Goal: Transaction & Acquisition: Book appointment/travel/reservation

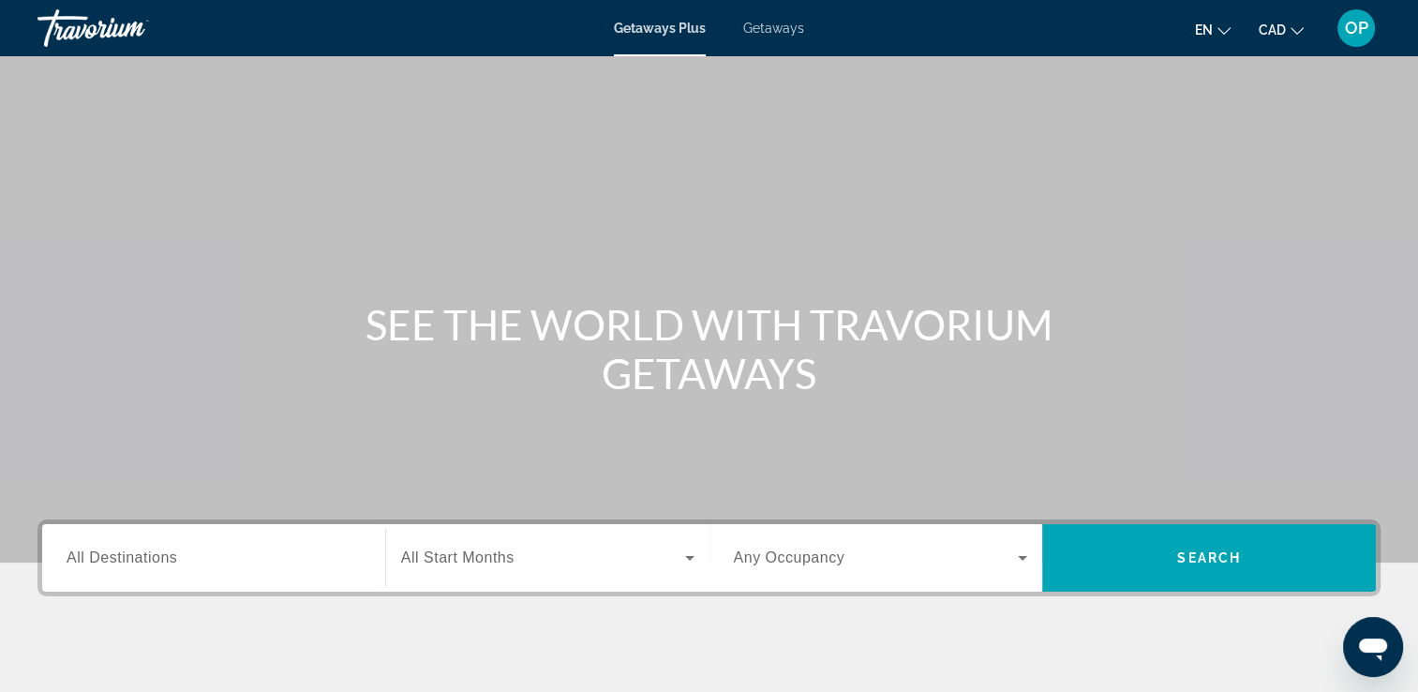
click at [168, 560] on span "All Destinations" at bounding box center [122, 557] width 111 height 16
click at [168, 560] on input "Destination All Destinations" at bounding box center [214, 558] width 294 height 22
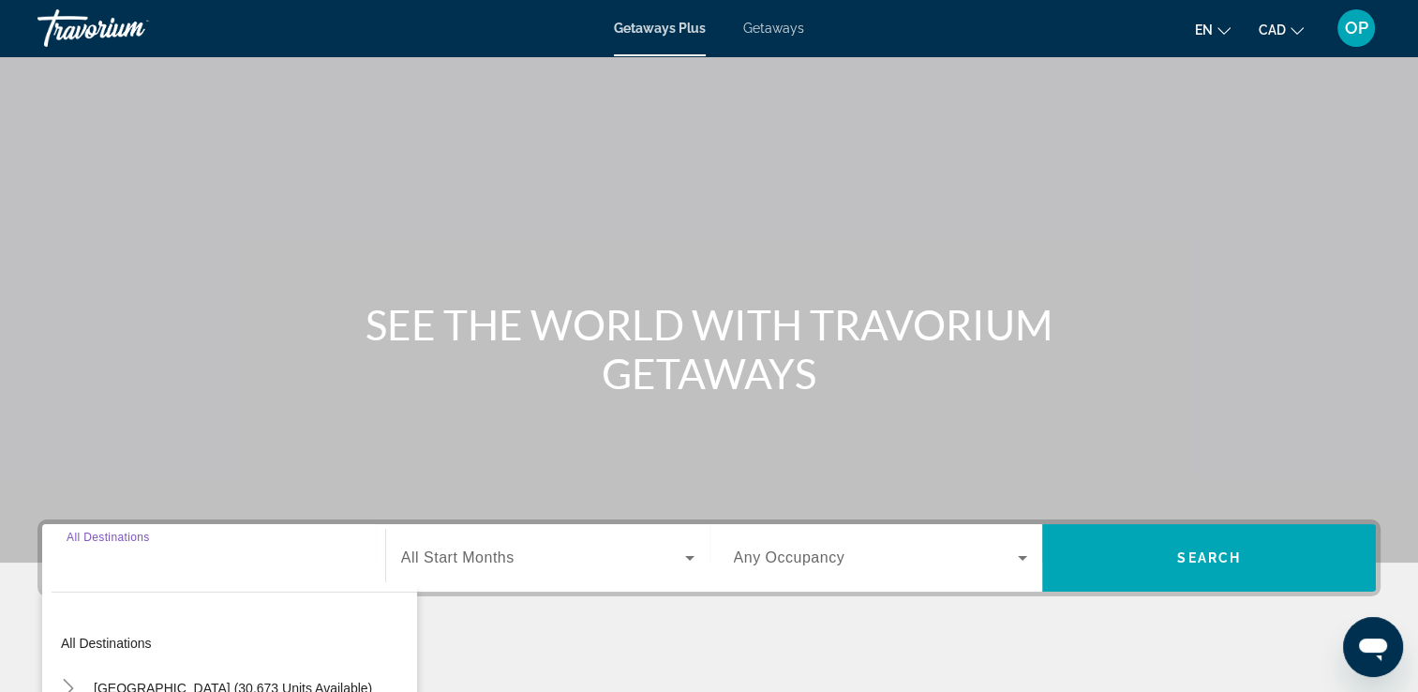
scroll to position [321, 0]
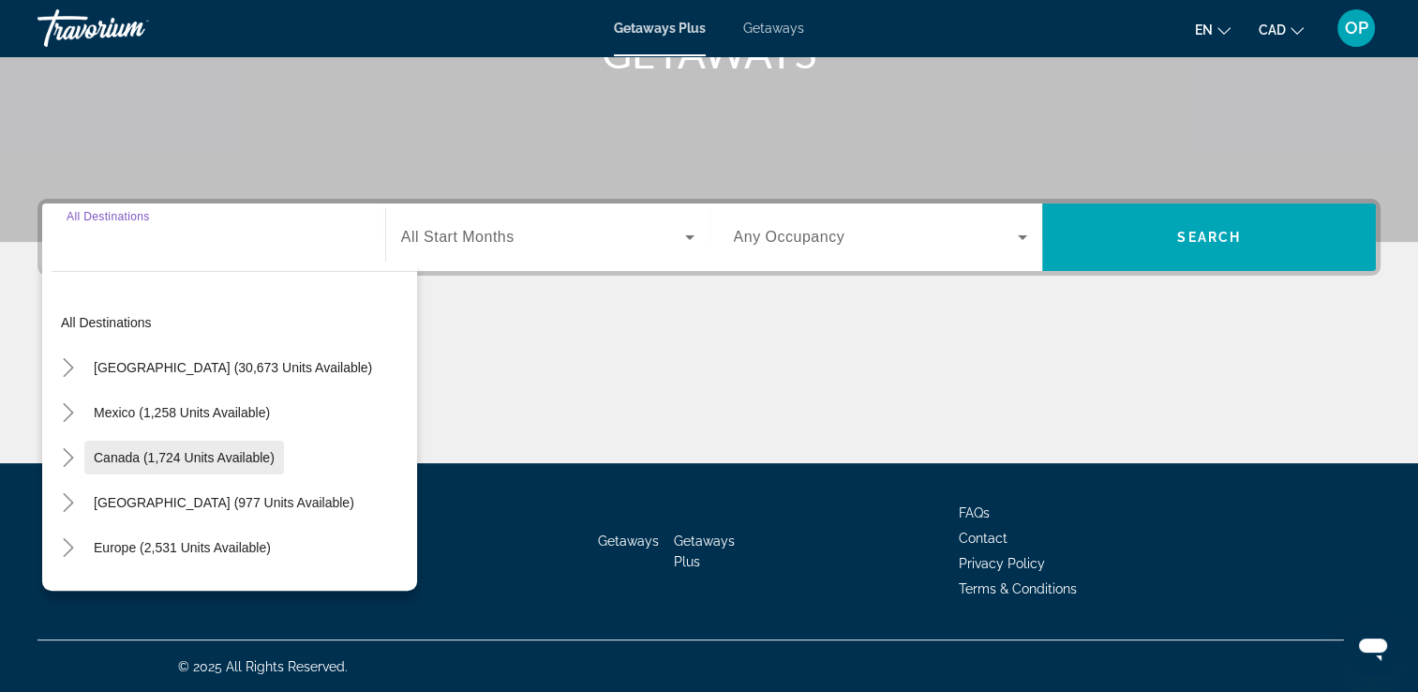
click at [225, 459] on span "Canada (1,724 units available)" at bounding box center [184, 457] width 181 height 15
type input "**********"
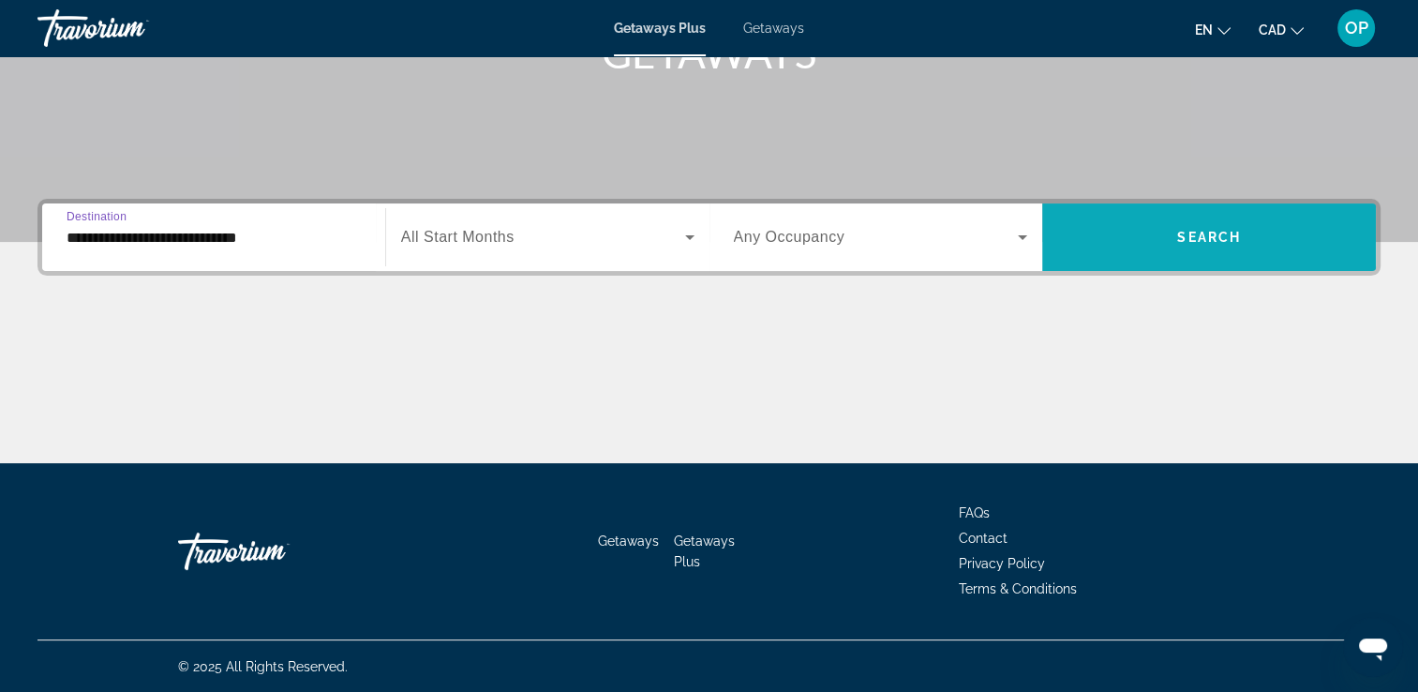
click at [1177, 244] on span "Search widget" at bounding box center [1209, 237] width 334 height 45
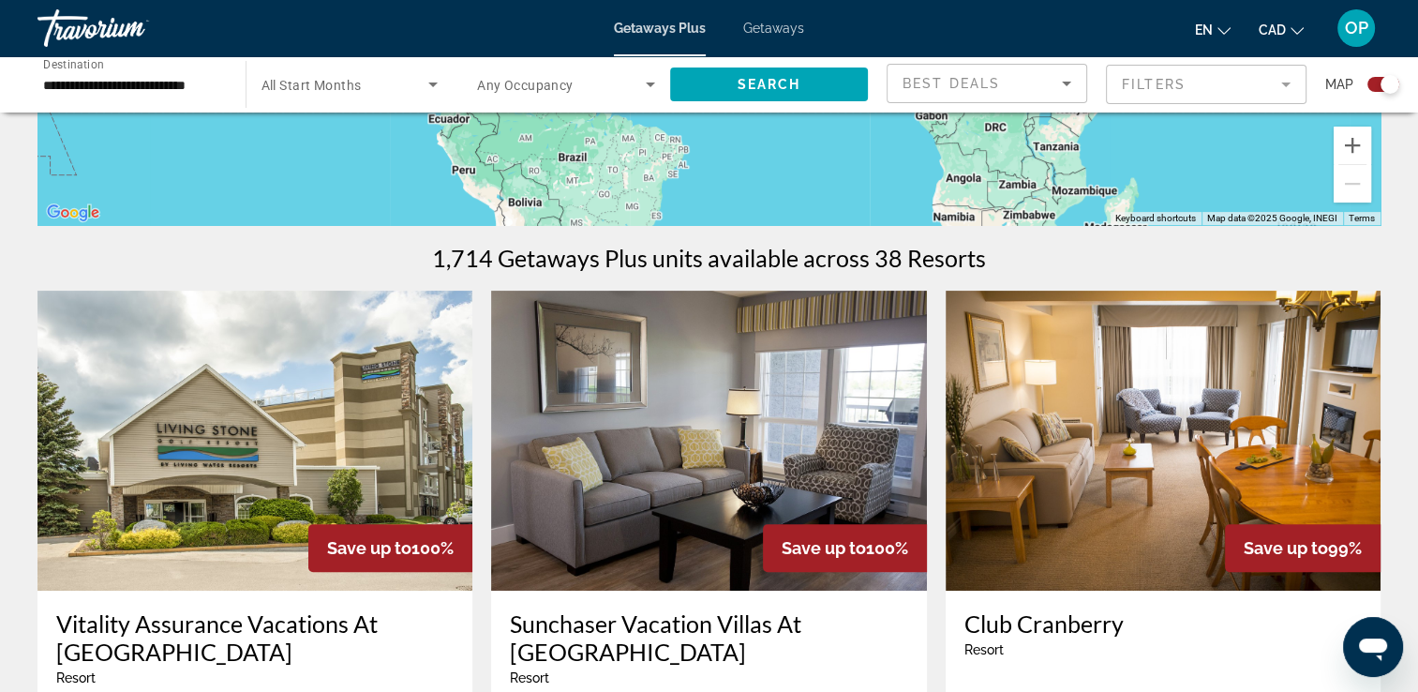
scroll to position [750, 0]
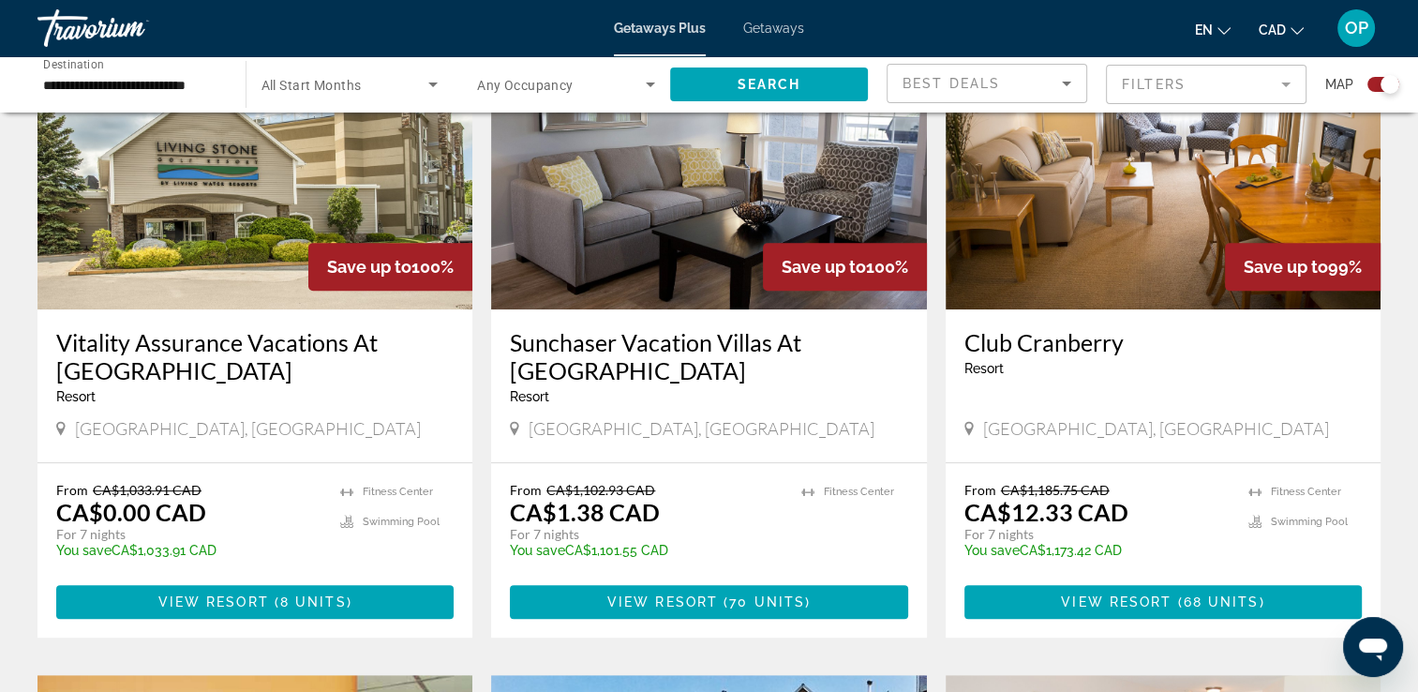
drag, startPoint x: 856, startPoint y: 267, endPoint x: 901, endPoint y: 267, distance: 45.0
click at [901, 267] on div "Save up to 100%" at bounding box center [845, 267] width 164 height 48
drag, startPoint x: 1320, startPoint y: 279, endPoint x: 1355, endPoint y: 273, distance: 36.2
click at [1355, 273] on div "Save up to 99%" at bounding box center [1303, 267] width 156 height 48
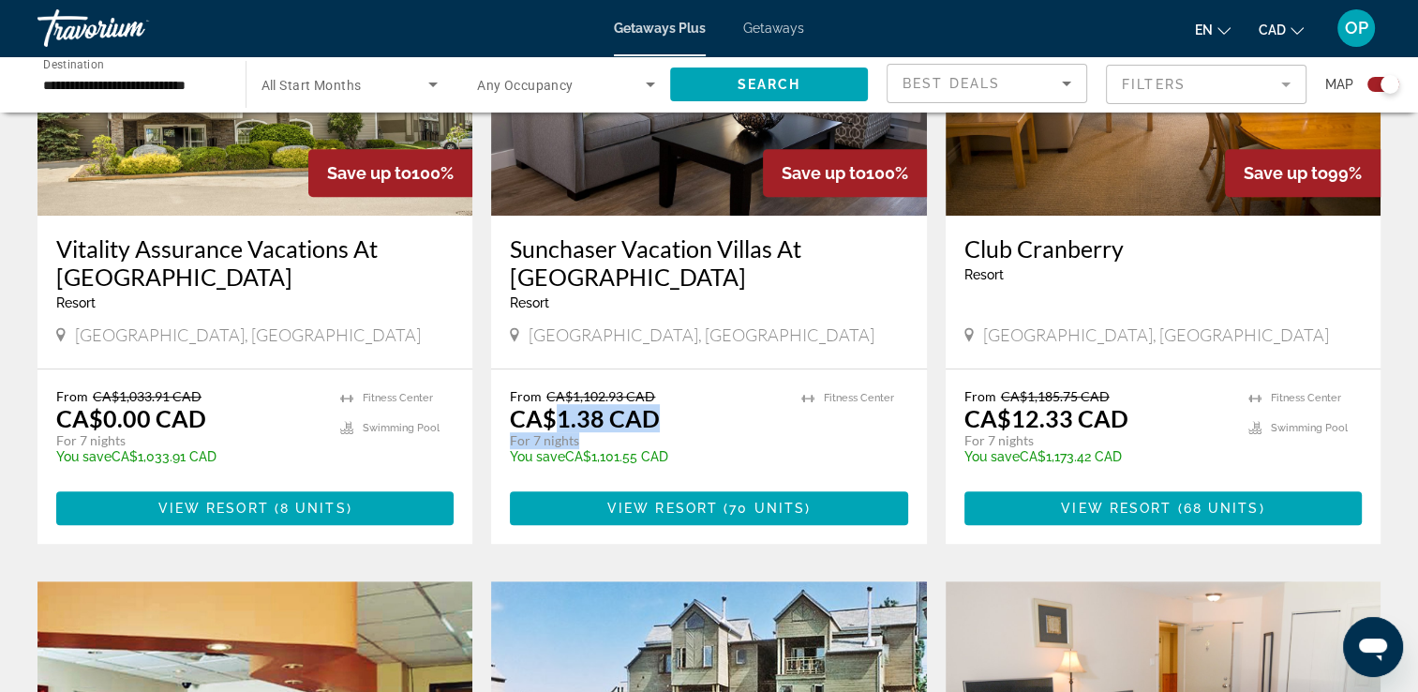
drag, startPoint x: 559, startPoint y: 420, endPoint x: 653, endPoint y: 433, distance: 95.6
click at [653, 433] on div "From CA$1,102.93 CAD CA$1.38 CAD For 7 nights You save CA$1,101.55 CAD temp" at bounding box center [646, 432] width 272 height 89
drag, startPoint x: 997, startPoint y: 337, endPoint x: 1098, endPoint y: 337, distance: 101.2
click at [1098, 337] on span "[GEOGRAPHIC_DATA], [GEOGRAPHIC_DATA]" at bounding box center [1156, 334] width 346 height 21
drag, startPoint x: 1098, startPoint y: 337, endPoint x: 1125, endPoint y: 436, distance: 101.8
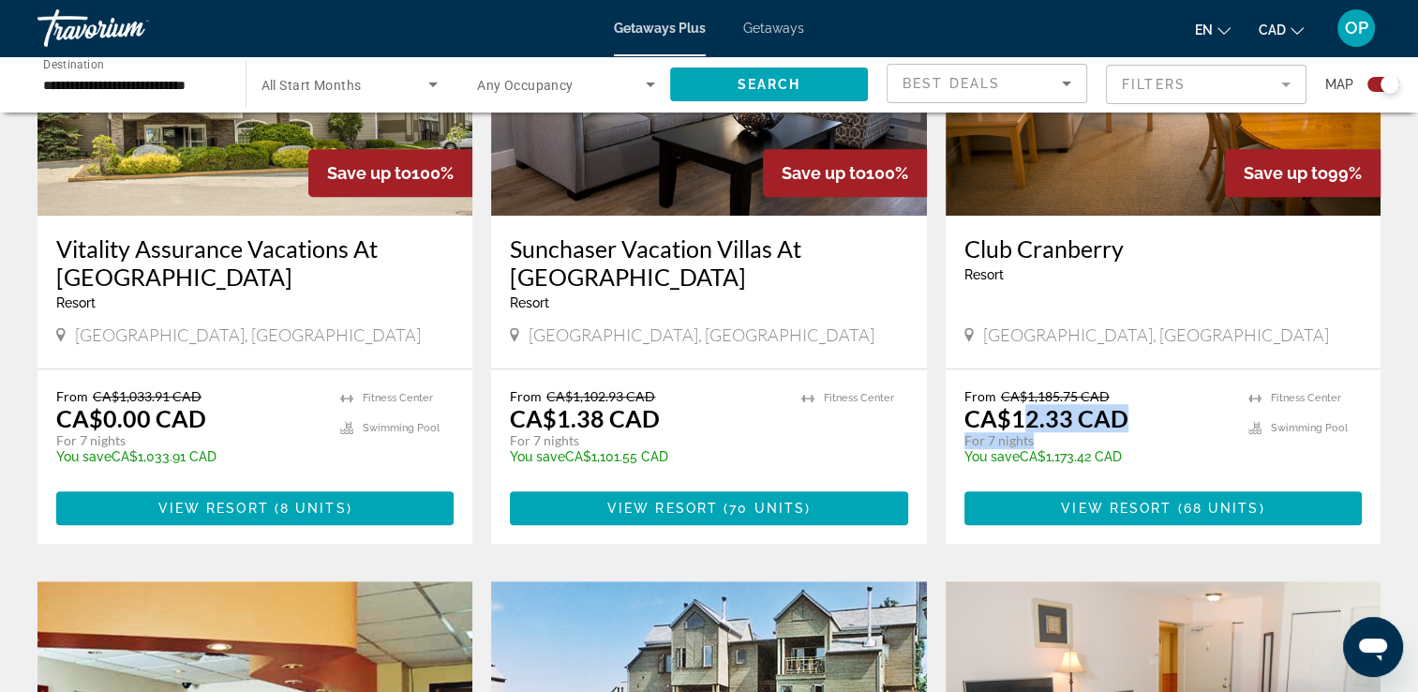
click at [1125, 436] on div "From CA$1,185.75 CAD CA$12.33 CAD For 7 nights You save CA$1,173.42 CAD temp" at bounding box center [1096, 432] width 265 height 89
click at [1183, 354] on div "Club [GEOGRAPHIC_DATA] - This is an adults only resort [GEOGRAPHIC_DATA], [GEOG…" at bounding box center [1163, 292] width 435 height 153
drag, startPoint x: 1012, startPoint y: 410, endPoint x: 1122, endPoint y: 440, distance: 113.7
click at [1122, 440] on div "From CA$1,185.75 CAD CA$12.33 CAD For 7 nights You save CA$1,173.42 CAD temp" at bounding box center [1096, 432] width 265 height 89
drag, startPoint x: 1122, startPoint y: 440, endPoint x: 1028, endPoint y: 293, distance: 173.7
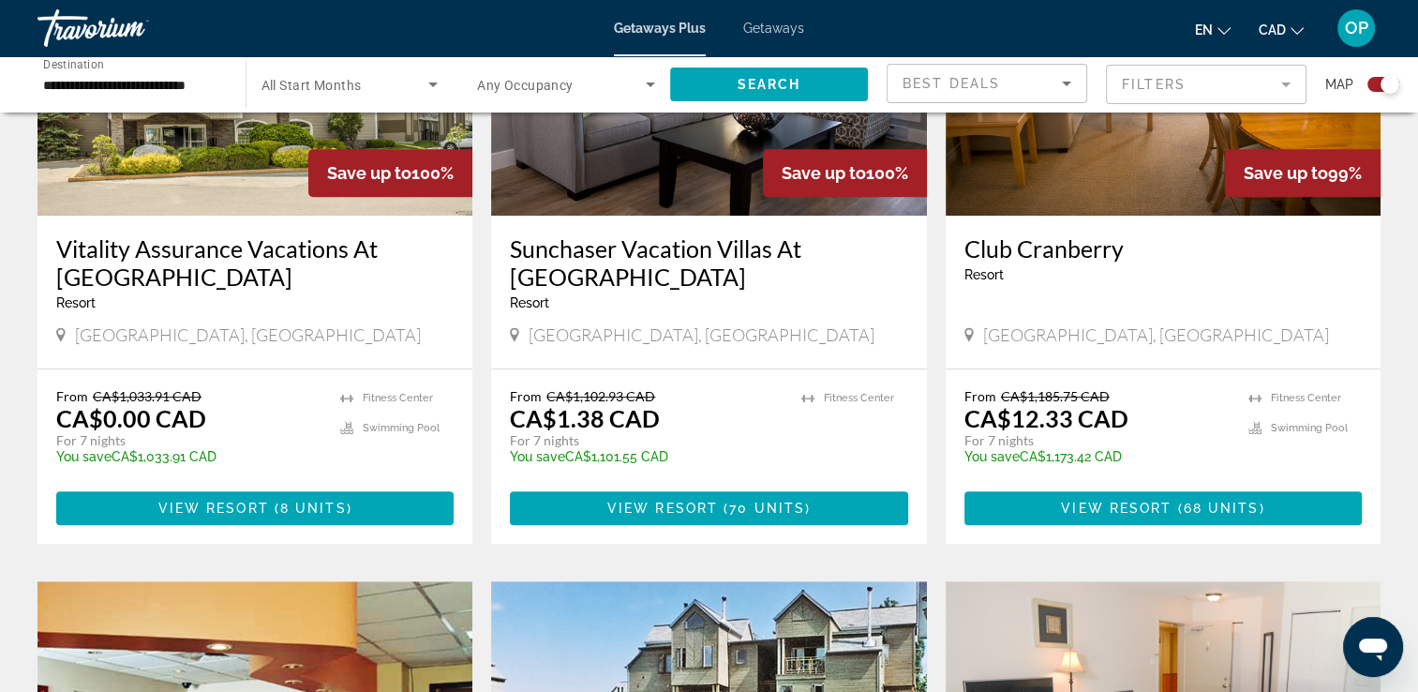
click at [1028, 293] on div "Club [GEOGRAPHIC_DATA] - This is an adults only resort" at bounding box center [1162, 265] width 397 height 62
drag, startPoint x: 1023, startPoint y: 392, endPoint x: 1111, endPoint y: 389, distance: 87.2
click at [1111, 389] on p "From CA$1,185.75 CAD" at bounding box center [1096, 396] width 265 height 16
